Goal: Navigation & Orientation: Find specific page/section

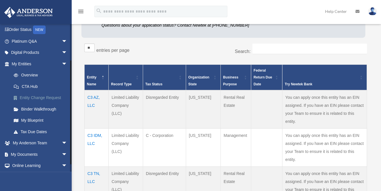
scroll to position [58, 0]
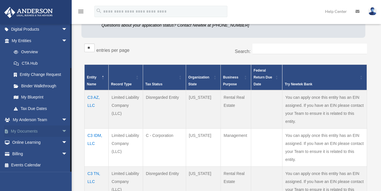
click at [62, 131] on span "arrow_drop_down" at bounding box center [67, 131] width 11 height 12
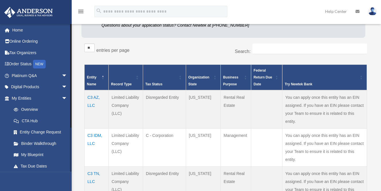
scroll to position [0, 0]
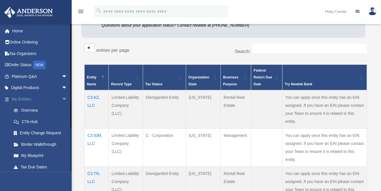
click at [62, 98] on span "arrow_drop_down" at bounding box center [67, 99] width 11 height 12
click at [62, 98] on span "arrow_drop_up" at bounding box center [67, 99] width 11 height 12
click at [36, 109] on link "Overview" at bounding box center [42, 110] width 68 height 11
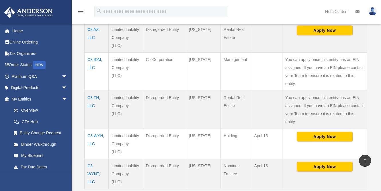
scroll to position [140, 0]
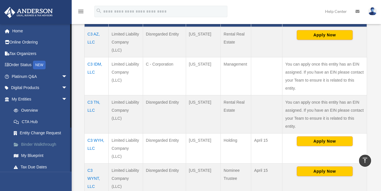
click at [50, 143] on link "Binder Walkthrough" at bounding box center [42, 144] width 68 height 11
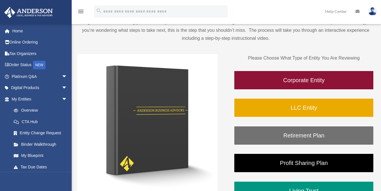
scroll to position [48, 0]
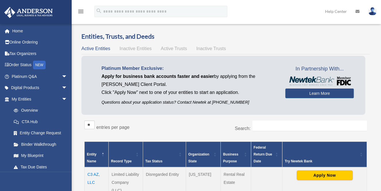
click at [237, 95] on p "Click "Apply Now" next to one of your entities to start an application." at bounding box center [188, 92] width 175 height 8
